Goal: Task Accomplishment & Management: Manage account settings

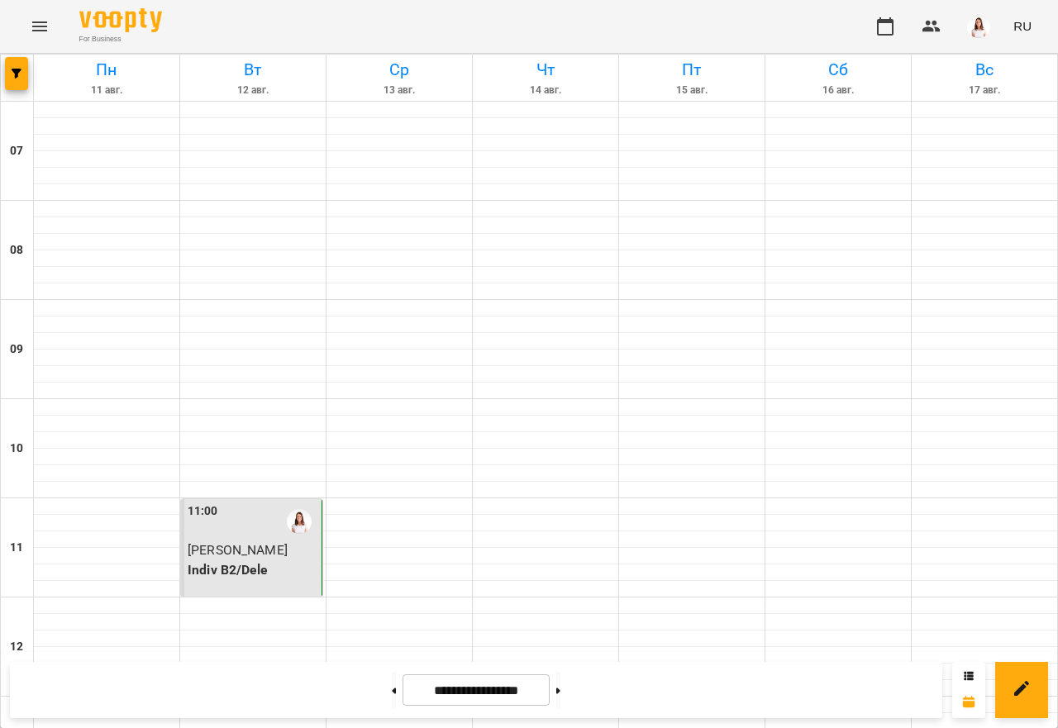
scroll to position [992, 0]
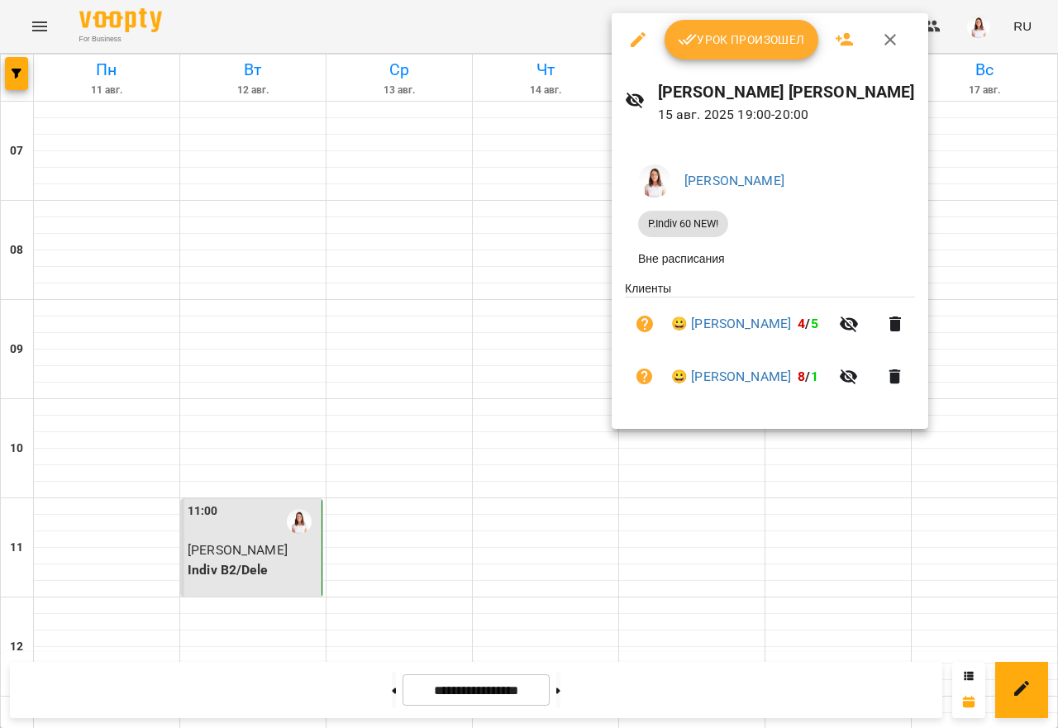
click at [738, 54] on button "Урок произошел" at bounding box center [742, 40] width 154 height 40
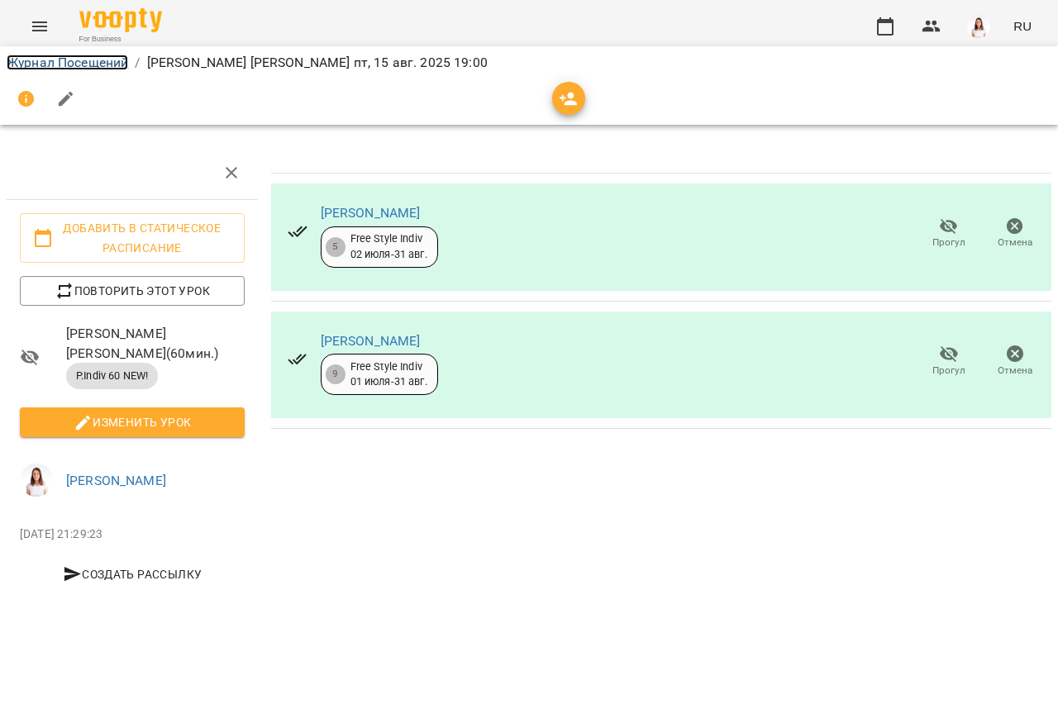
click at [121, 64] on link "Журнал Посещений" at bounding box center [68, 63] width 122 height 16
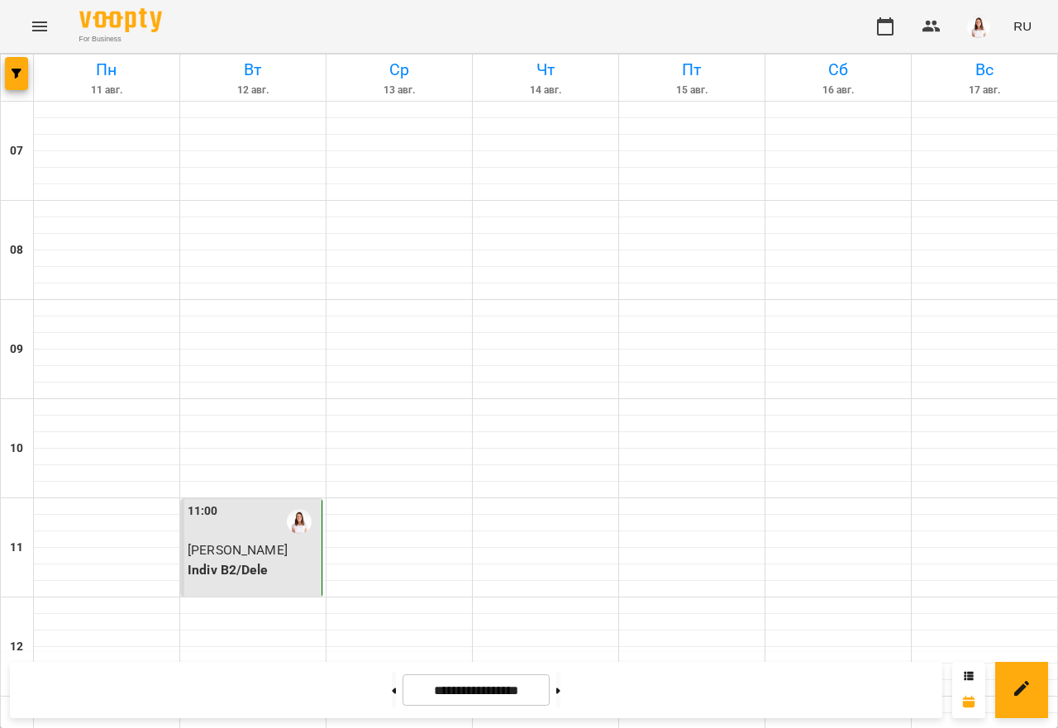
scroll to position [1035, 0]
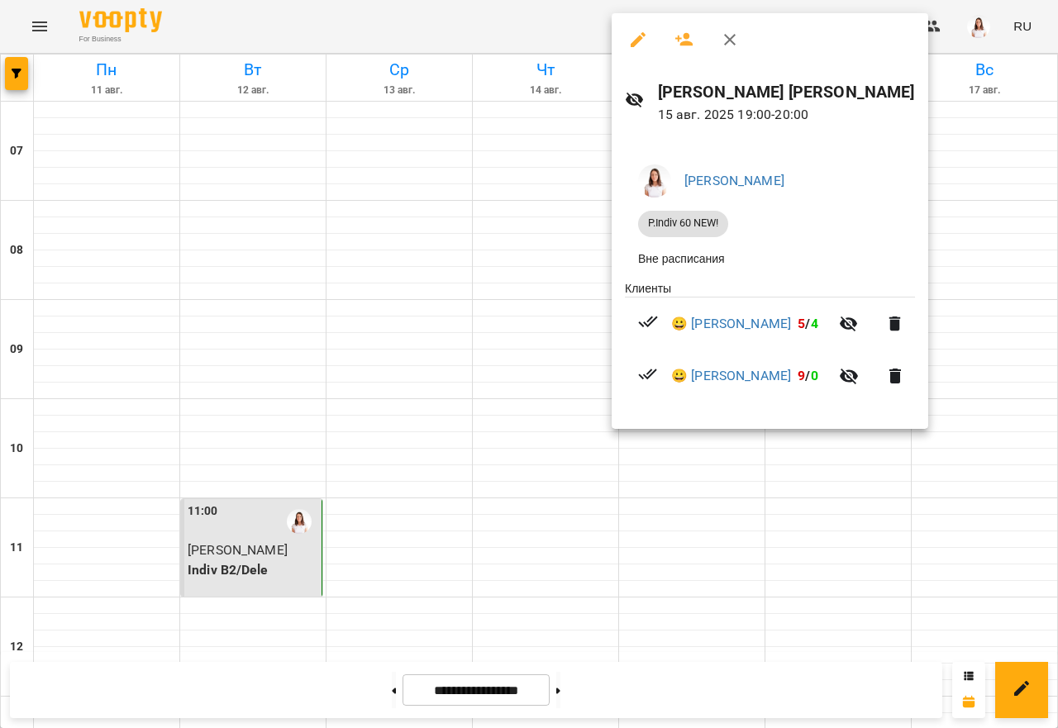
click at [869, 596] on div at bounding box center [529, 364] width 1058 height 728
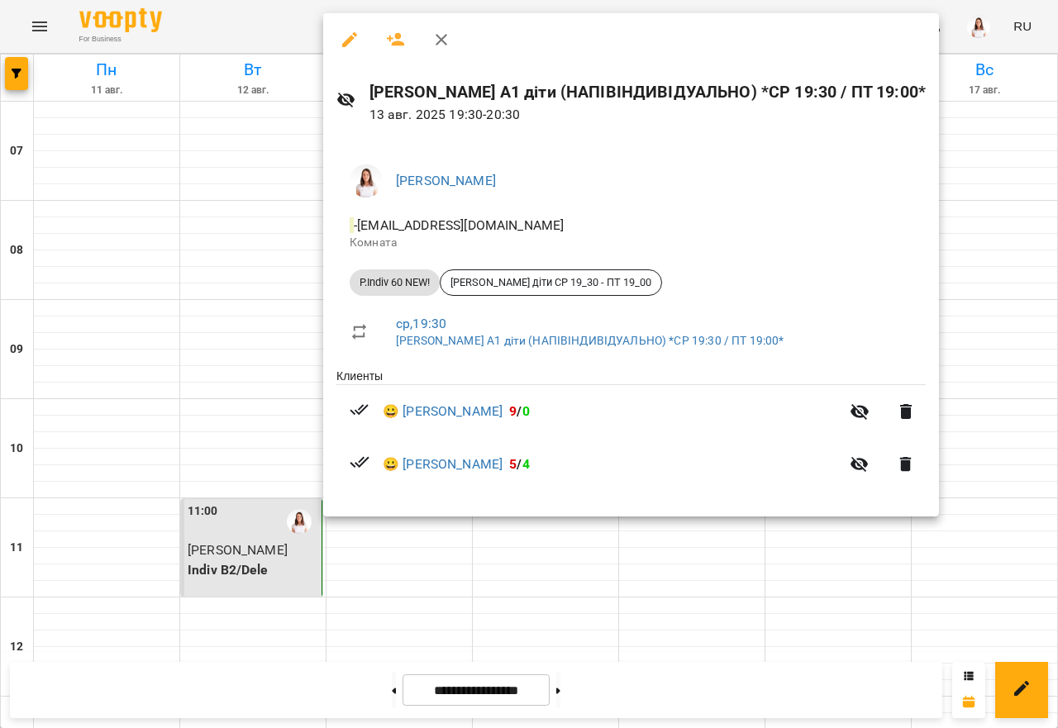
click at [699, 572] on div at bounding box center [529, 364] width 1058 height 728
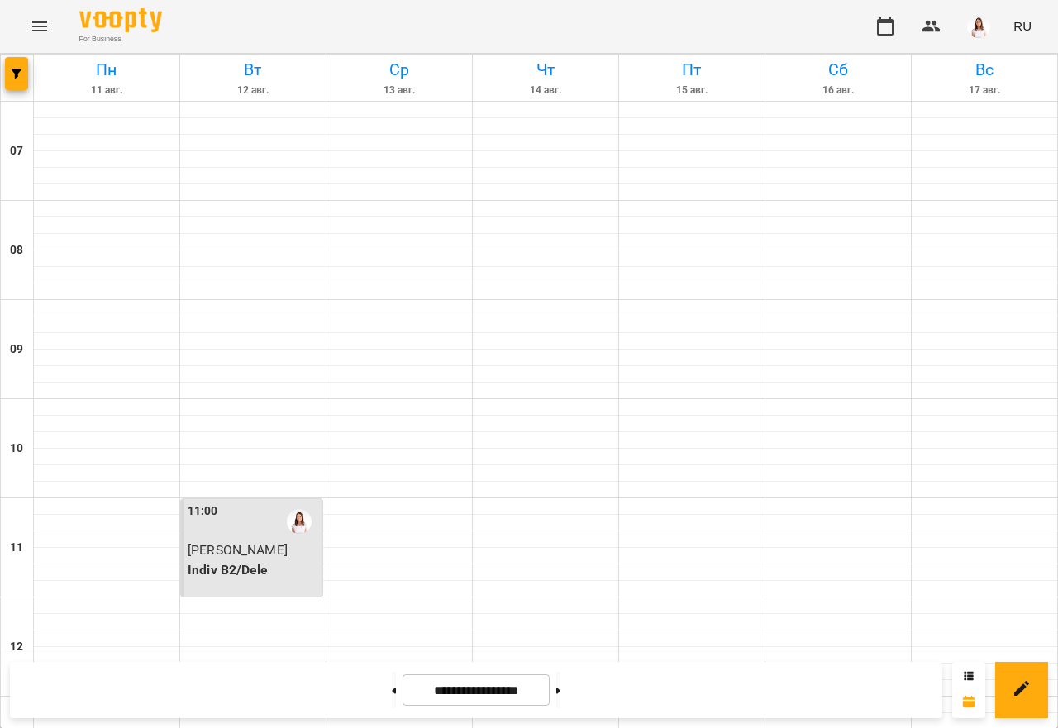
scroll to position [870, 0]
